Goal: Find specific page/section: Find specific page/section

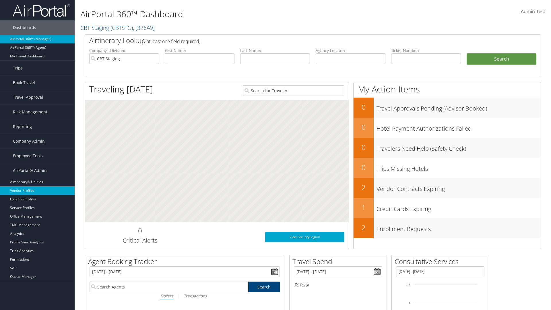
click at [37, 190] on link "Vendor Profiles" at bounding box center [37, 190] width 75 height 9
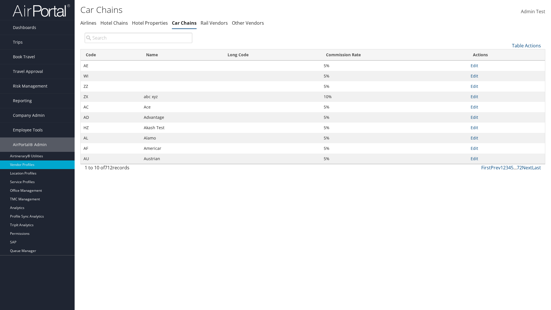
click at [181, 55] on th "Name" at bounding box center [181, 54] width 81 height 11
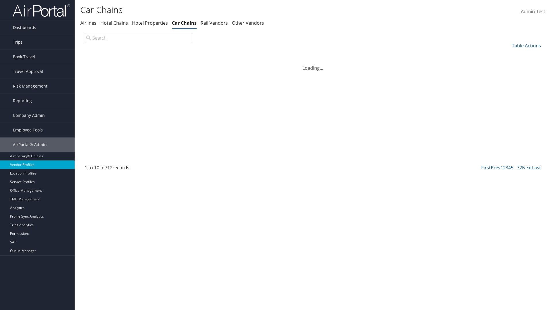
click at [181, 55] on th "Name" at bounding box center [181, 54] width 81 height 11
click at [271, 55] on th "Long Code" at bounding box center [271, 54] width 98 height 11
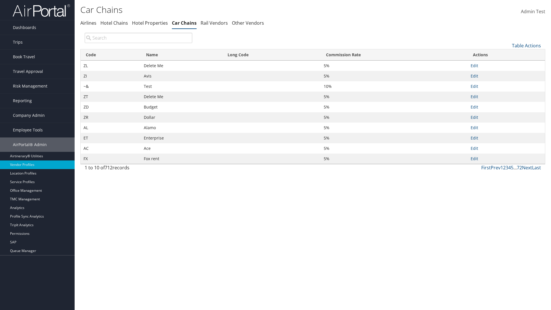
click at [271, 55] on th "Long Code" at bounding box center [271, 54] width 98 height 11
click at [394, 55] on th "Commission Rate" at bounding box center [394, 54] width 147 height 11
click at [526, 45] on link "Table Actions" at bounding box center [526, 45] width 29 height 6
